Goal: Task Accomplishment & Management: Use online tool/utility

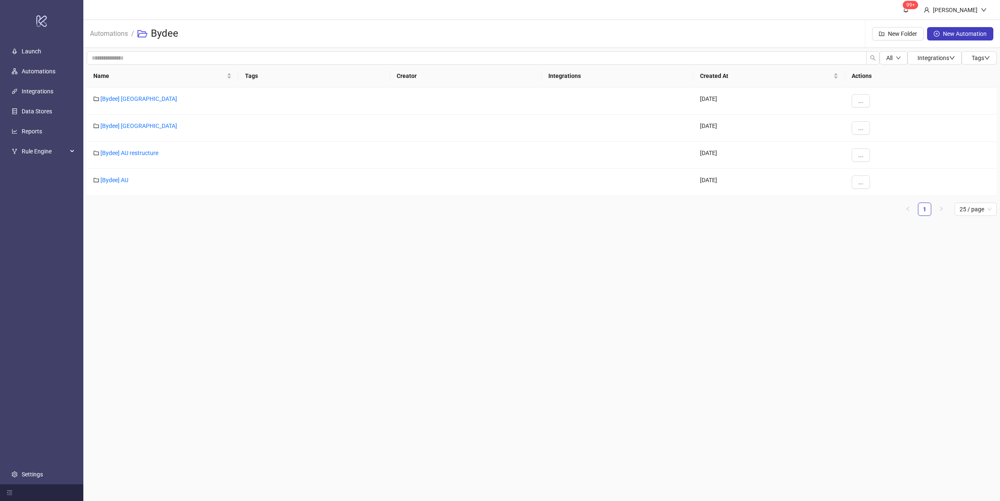
click at [498, 272] on main "99+ [PERSON_NAME] Automations / Bydee New Folder New Automation All Integration…" at bounding box center [541, 250] width 917 height 501
drag, startPoint x: 185, startPoint y: 253, endPoint x: 157, endPoint y: 195, distance: 64.7
click at [187, 252] on main "99+ [PERSON_NAME] Automations / Bydee New Folder New Automation All Integration…" at bounding box center [541, 250] width 917 height 501
click at [137, 150] on link "[Bydee] AU restructure" at bounding box center [129, 153] width 58 height 7
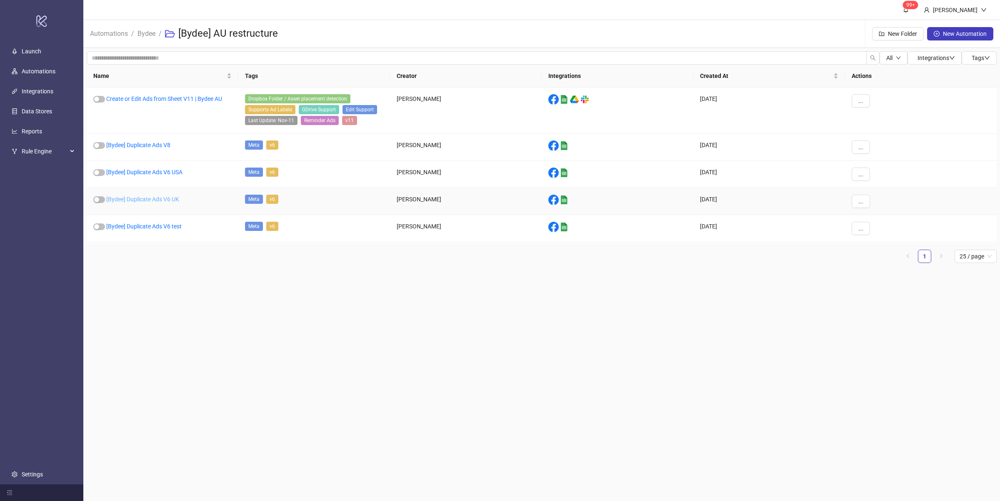
click at [172, 201] on link "[Bydee] Duplicate Ads V6 UK" at bounding box center [142, 199] width 73 height 7
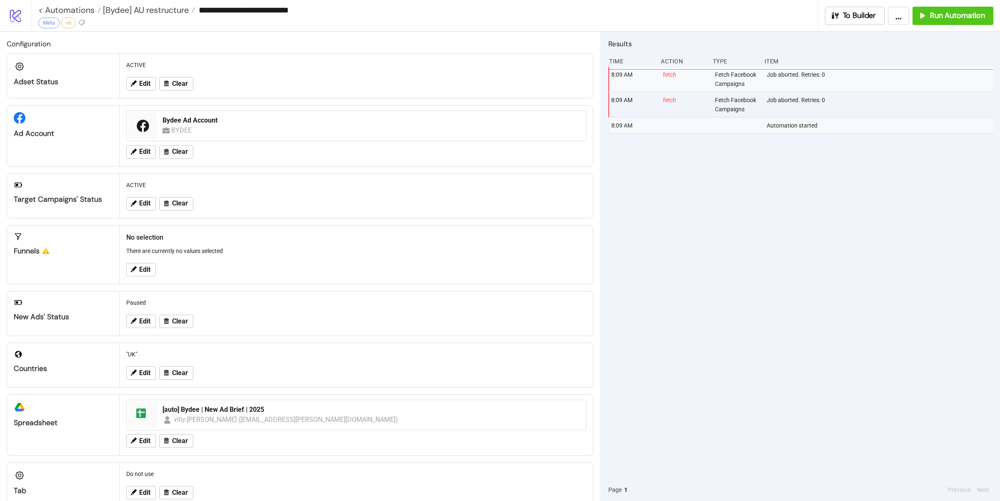
click at [809, 222] on div "8:09 AM fetch Fetch Facebook Campaigns Job aborted. Retries: 0 8:09 AM fetch Fe…" at bounding box center [800, 273] width 385 height 412
click at [935, 17] on span "Run Automation" at bounding box center [957, 16] width 55 height 10
